Goal: Information Seeking & Learning: Check status

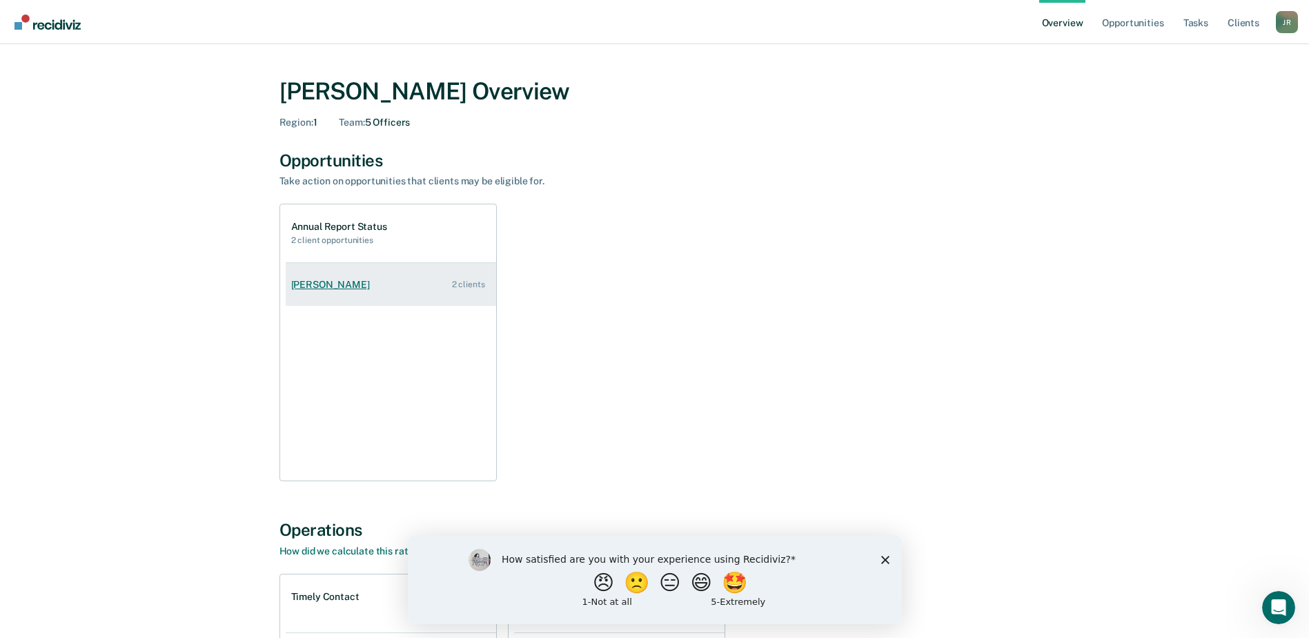
click at [322, 281] on div "[PERSON_NAME]" at bounding box center [333, 285] width 84 height 12
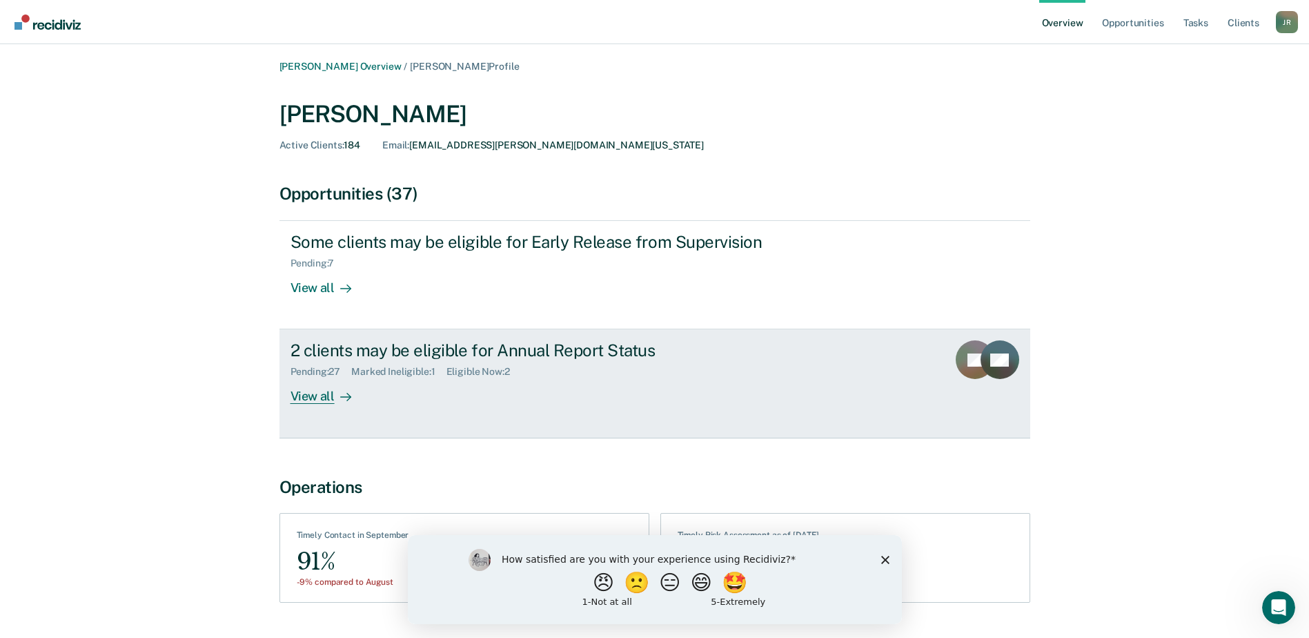
click at [359, 348] on div "2 clients may be eligible for Annual Report Status" at bounding box center [533, 350] width 484 height 20
